Goal: Information Seeking & Learning: Learn about a topic

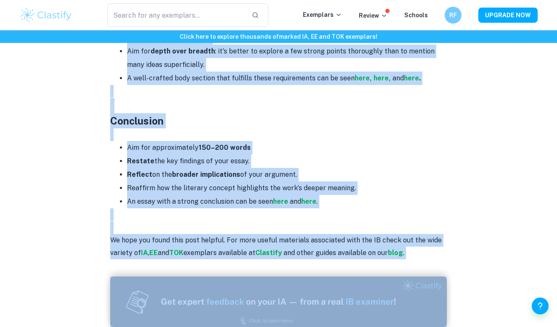
scroll to position [1359, 0]
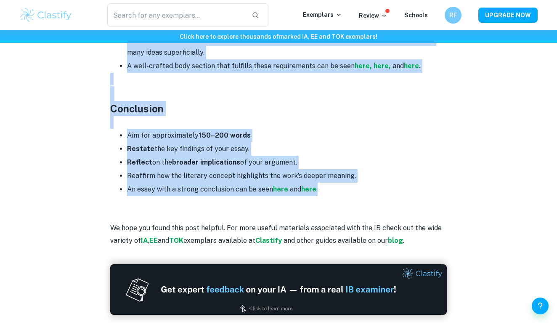
drag, startPoint x: 108, startPoint y: 106, endPoint x: 356, endPoint y: 178, distance: 258.5
copy div "Loremipsumdo Sitam cons a elitsedd eiusmodtempo inci: Utlaboreet dol magn ali e…"
click at [356, 183] on li "An essay with a strong conclusion can be seen here and here ." at bounding box center [287, 189] width 320 height 13
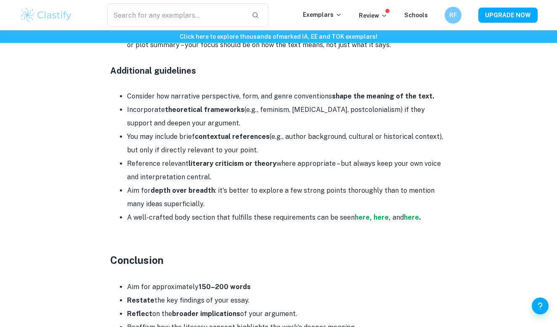
scroll to position [1208, 0]
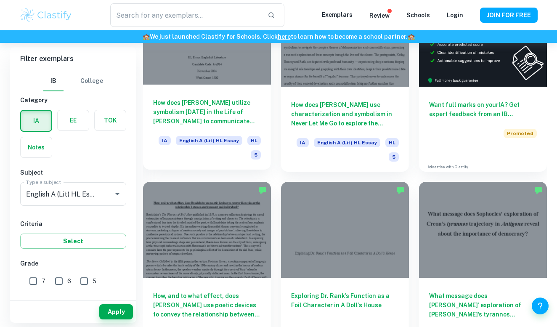
type input "English A (Lit) HL Essay"
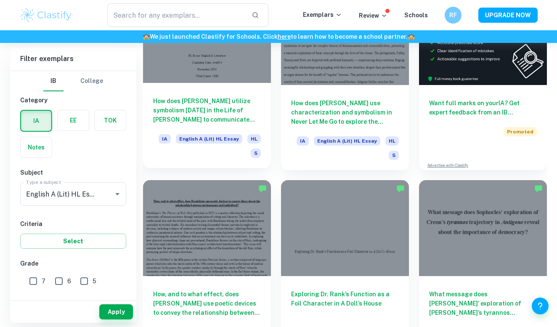
click at [215, 117] on h6 "How does [PERSON_NAME] utilize symbolism [DATE] in the Life of [PERSON_NAME] to…" at bounding box center [207, 110] width 108 height 28
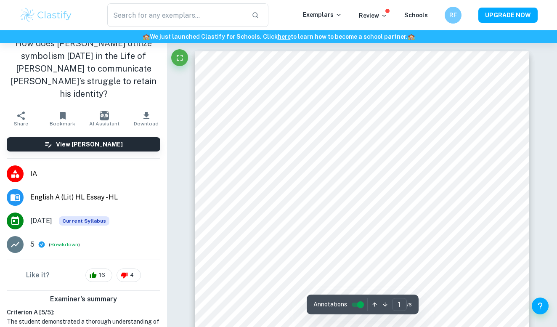
scroll to position [18, 0]
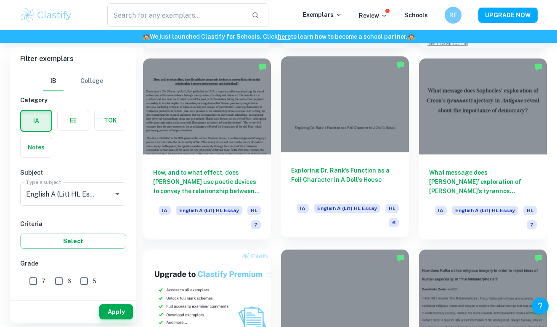
scroll to position [418, 0]
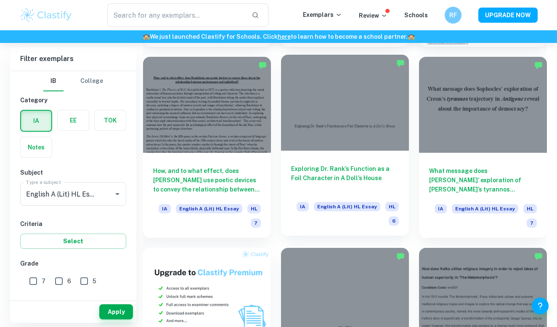
click at [354, 149] on div at bounding box center [345, 103] width 128 height 96
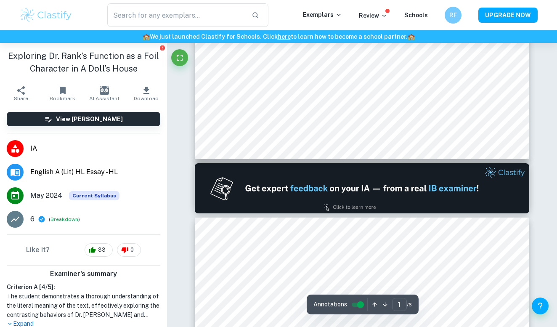
type input "2"
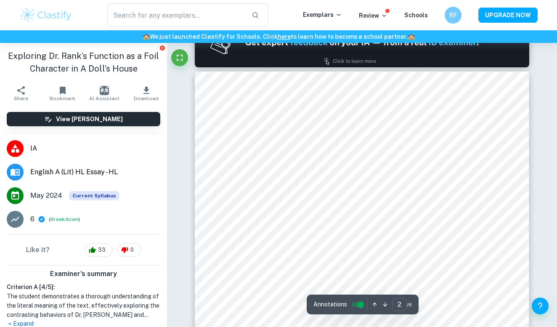
scroll to position [474, 0]
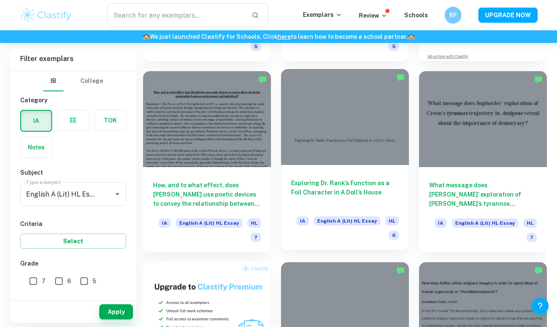
scroll to position [401, 0]
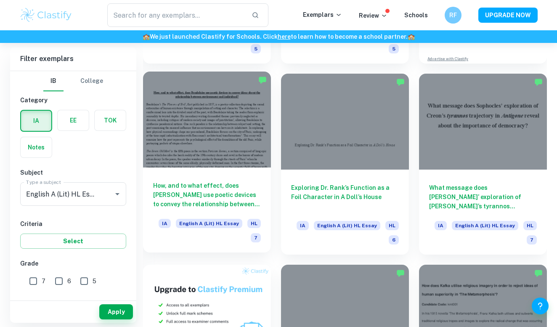
click at [228, 201] on h6 "How, and to what effect, does [PERSON_NAME] use poetic devices to convey the re…" at bounding box center [207, 195] width 108 height 28
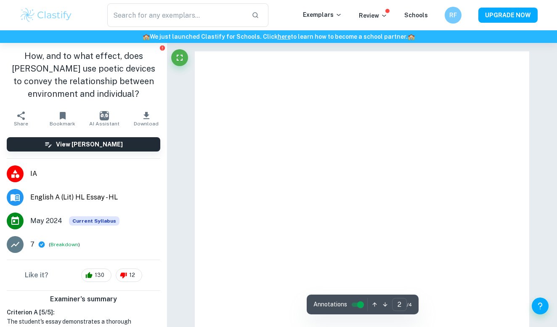
type input "1"
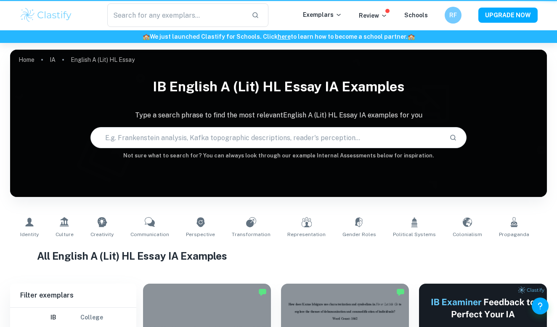
scroll to position [401, 0]
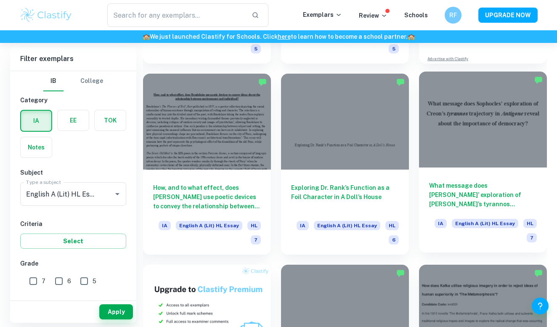
click at [491, 196] on h6 "What message does [PERSON_NAME]’ exploration of [PERSON_NAME]’s tyrannos trajec…" at bounding box center [483, 195] width 108 height 28
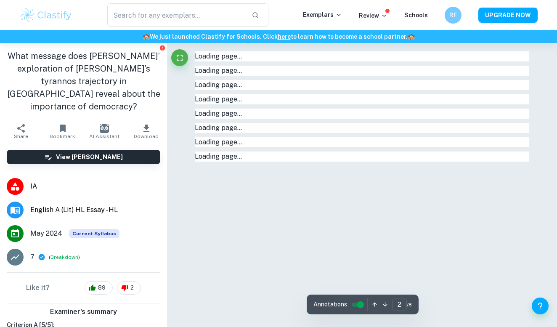
type input "1"
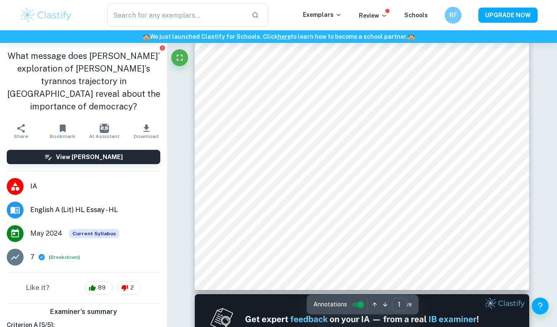
scroll to position [194, 0]
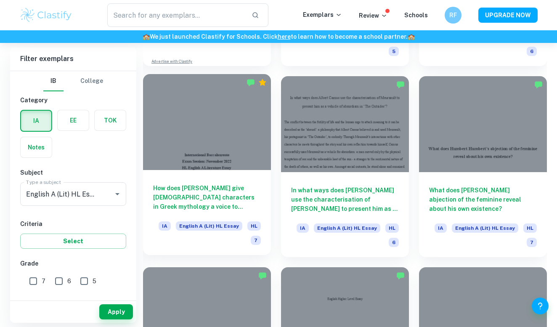
scroll to position [784, 0]
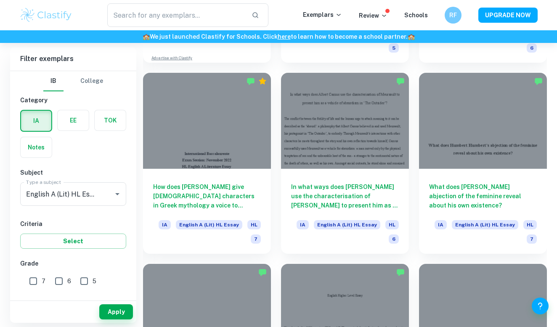
click at [33, 278] on input "7" at bounding box center [33, 281] width 17 height 17
checkbox input "true"
click at [122, 314] on button "Apply" at bounding box center [116, 311] width 34 height 15
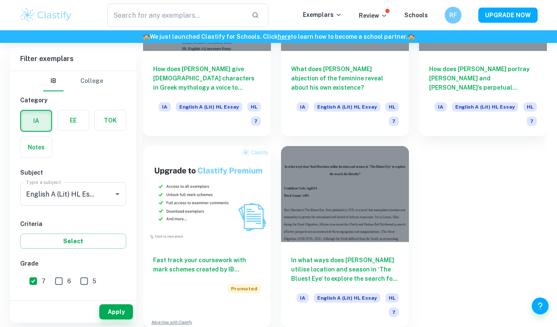
scroll to position [519, 0]
